Goal: Information Seeking & Learning: Understand process/instructions

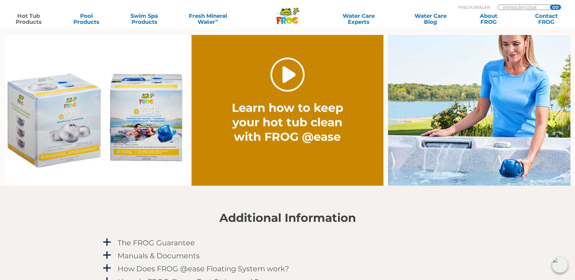
scroll to position [585, 0]
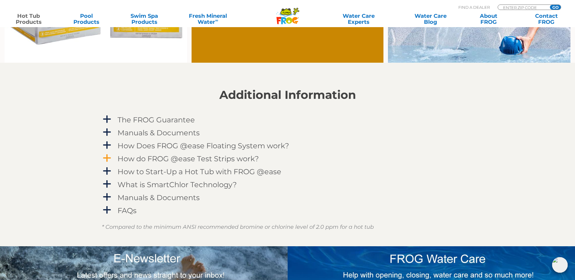
click at [202, 156] on h4 "How do FROG @ease Test Strips work?" at bounding box center [187, 159] width 141 height 8
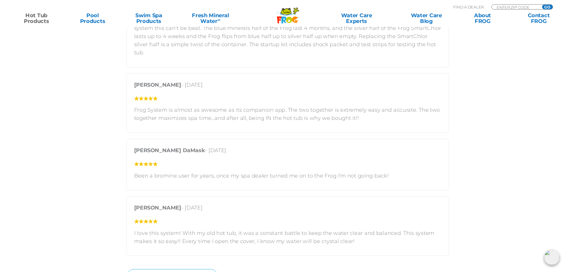
scroll to position [1293, 0]
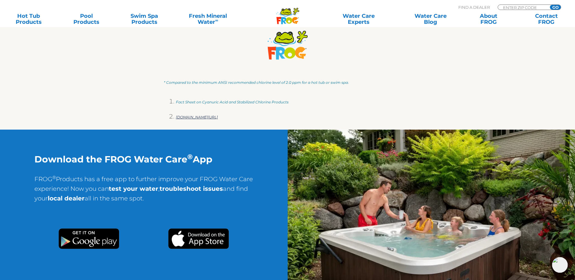
scroll to position [1139, 0]
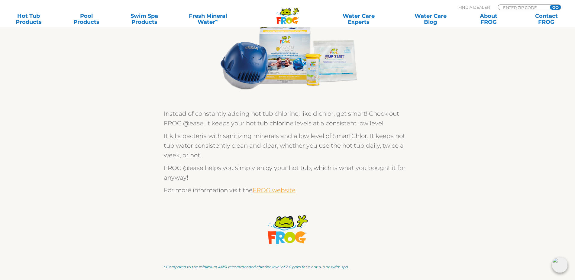
click at [266, 192] on link "FROG website" at bounding box center [273, 190] width 43 height 7
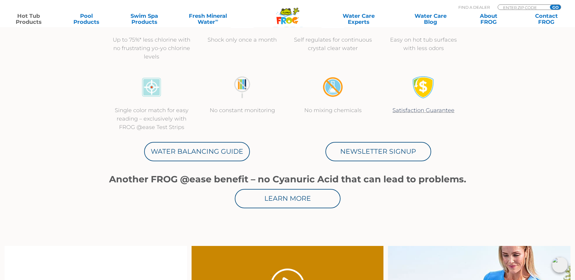
scroll to position [277, 0]
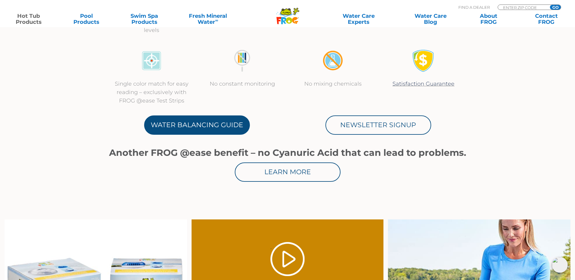
click at [159, 130] on link "Water Balancing Guide" at bounding box center [197, 125] width 106 height 19
